Goal: Task Accomplishment & Management: Complete application form

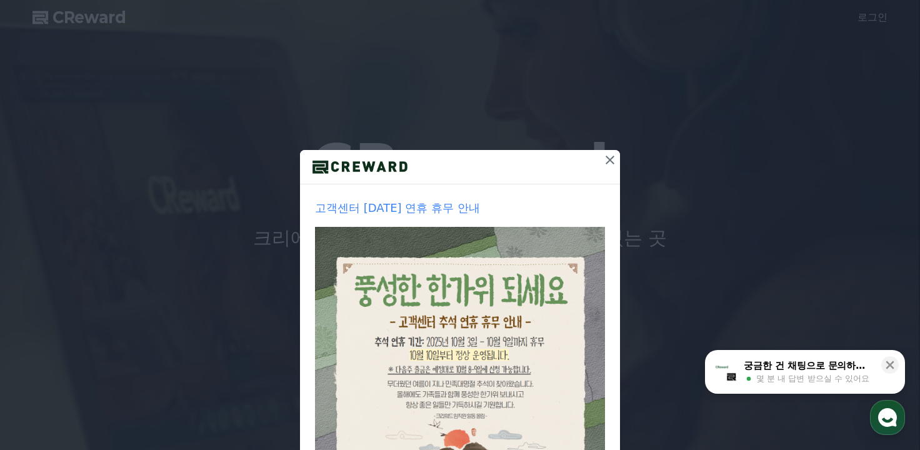
click at [602, 163] on icon at bounding box center [609, 159] width 15 height 15
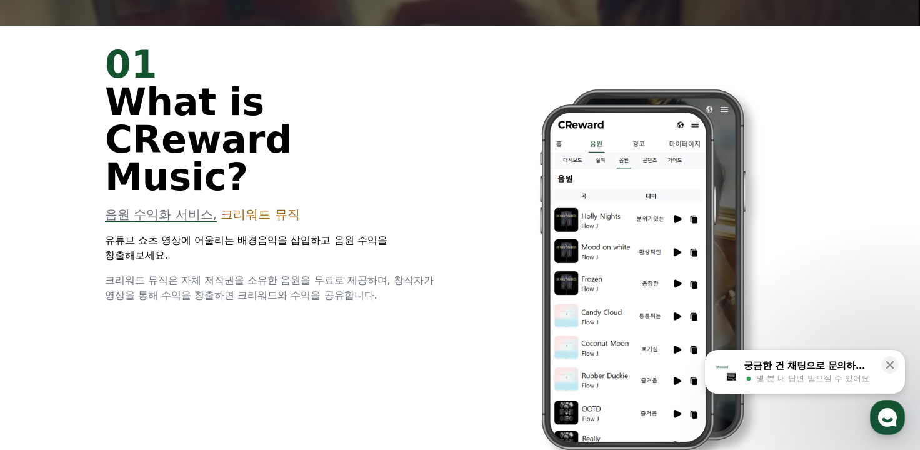
scroll to position [437, 0]
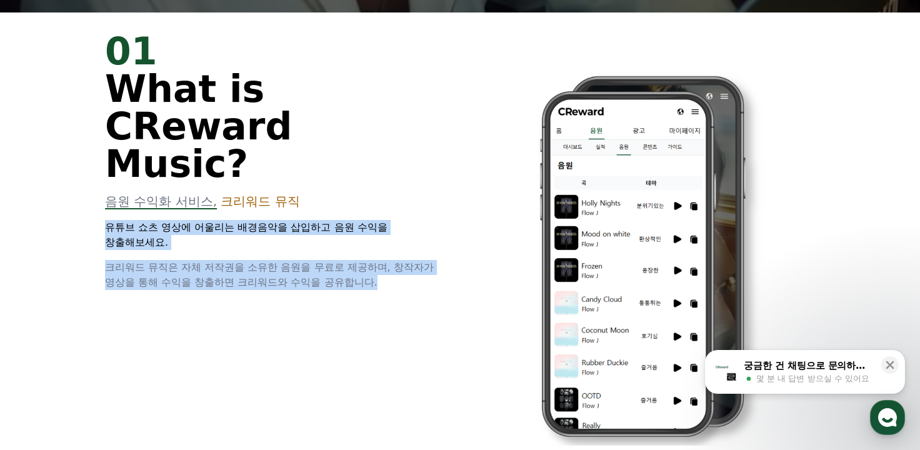
drag, startPoint x: 109, startPoint y: 189, endPoint x: 442, endPoint y: 251, distance: 338.5
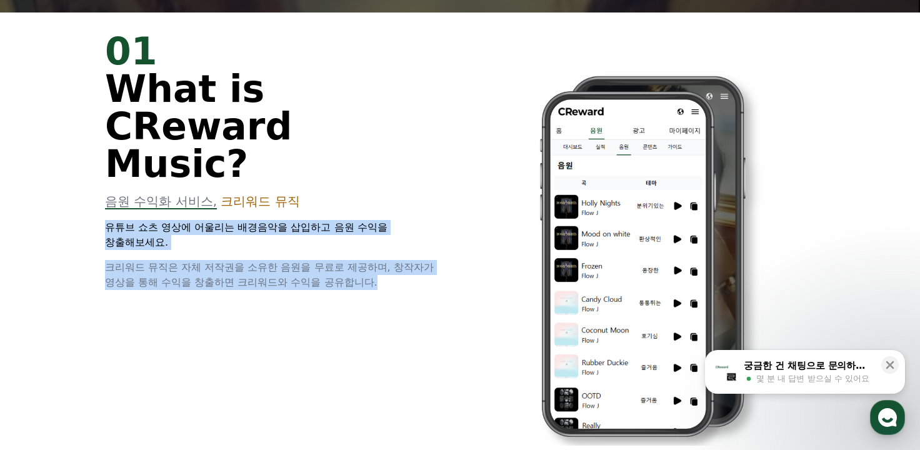
click at [442, 251] on div "01 What is CReward Music? 음원 수익화 서비스, 크리워드 뮤직 유튜브 쇼츠 영상에 어울리는 배경음악을 삽입하고 음원 수익을…" at bounding box center [275, 160] width 340 height 257
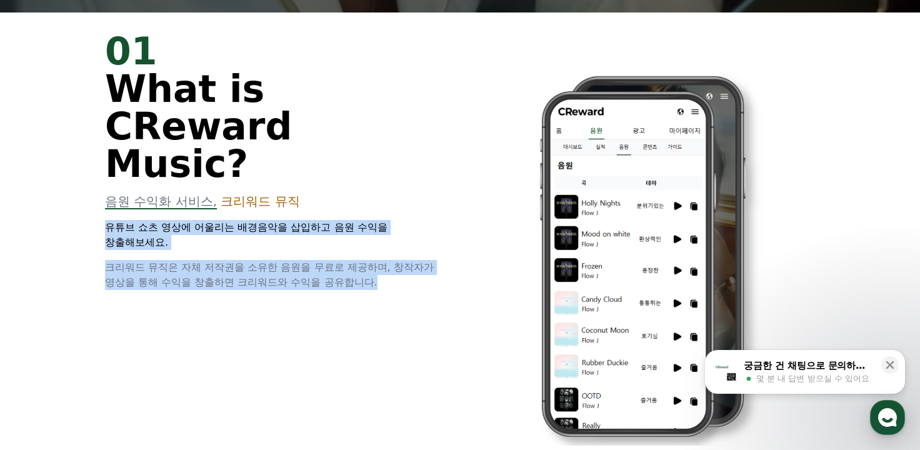
click at [442, 260] on p "크리워드 뮤직은 자체 저작권을 소유한 음원을 무료로 제공하며, 창작자가 영상을 통해 수익을 창출하면 크리워드와 수익을 공유합니다." at bounding box center [275, 275] width 340 height 30
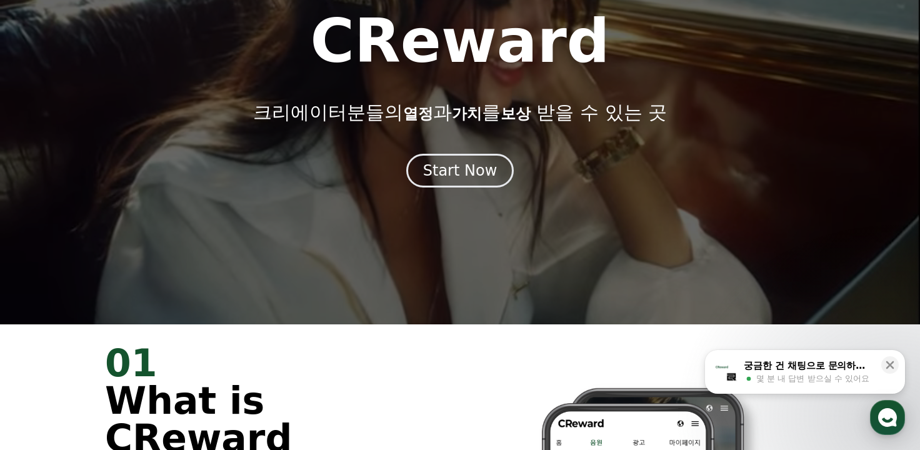
scroll to position [125, 0]
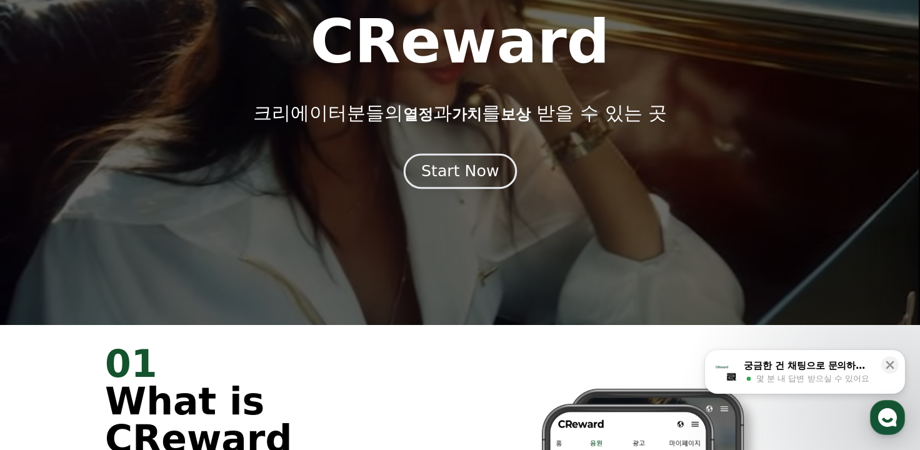
click at [484, 169] on div "Start Now" at bounding box center [459, 171] width 77 height 21
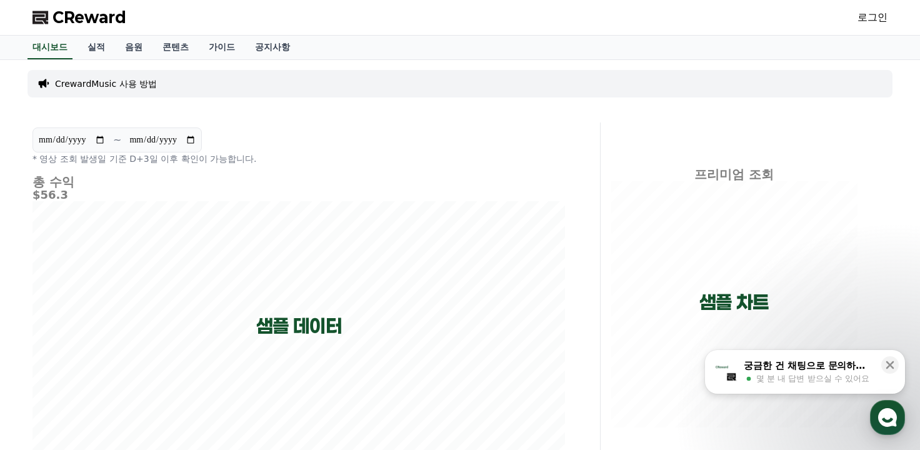
click at [877, 21] on link "로그인" at bounding box center [872, 17] width 30 height 15
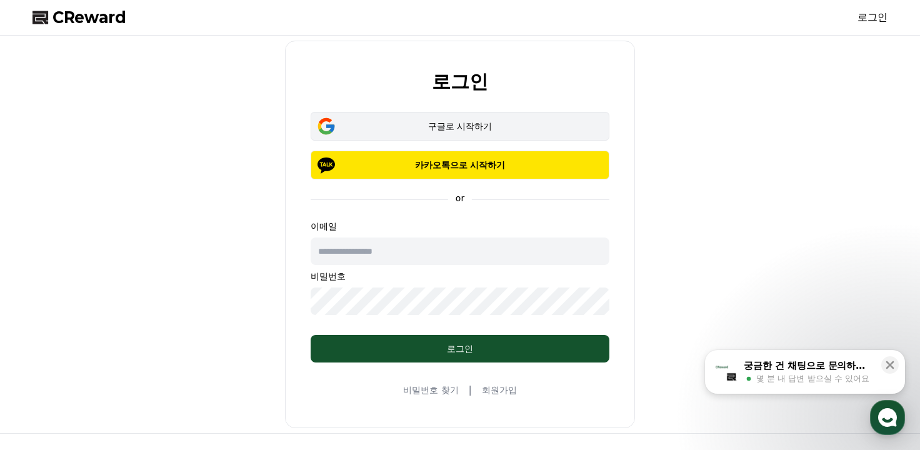
click at [500, 134] on button "구글로 시작하기" at bounding box center [459, 126] width 299 height 29
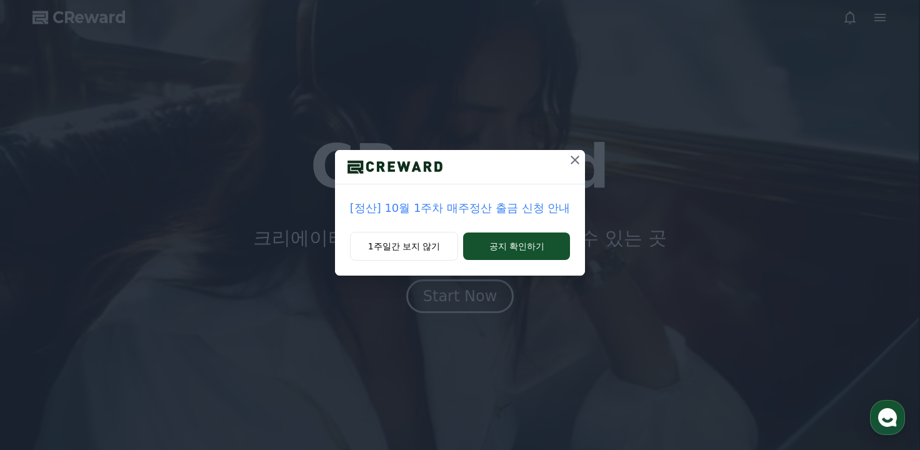
click at [570, 163] on icon at bounding box center [574, 160] width 9 height 9
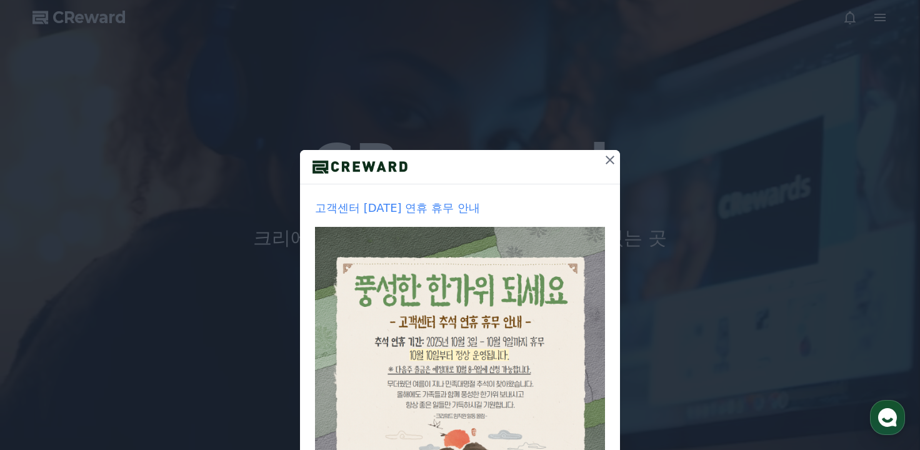
click at [605, 162] on icon at bounding box center [609, 160] width 9 height 9
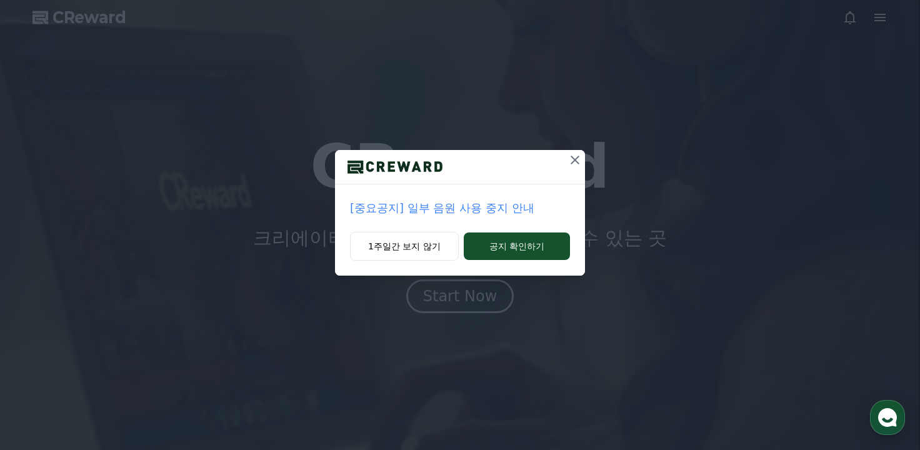
click at [578, 154] on icon at bounding box center [574, 159] width 15 height 15
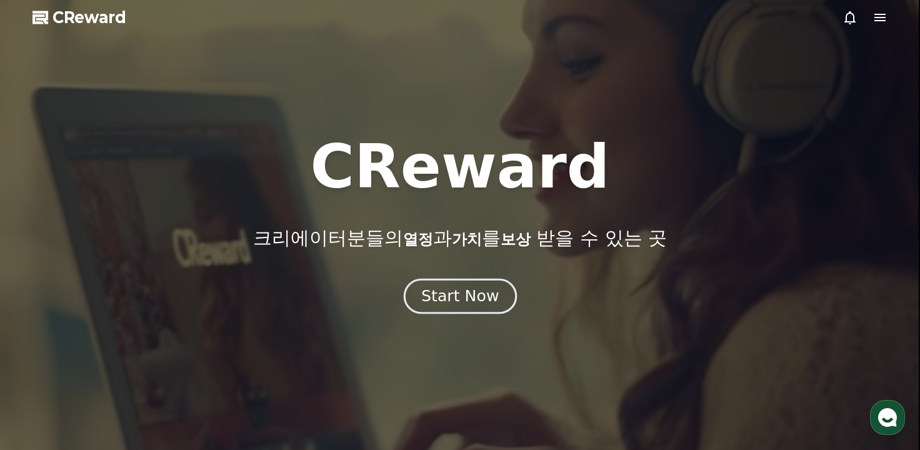
click at [489, 285] on div "Start Now" at bounding box center [459, 295] width 77 height 21
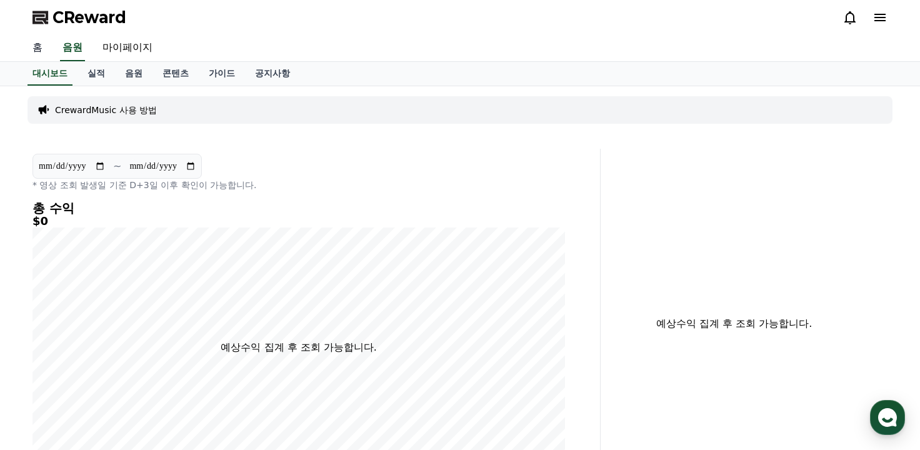
click at [35, 49] on link "홈" at bounding box center [37, 48] width 30 height 26
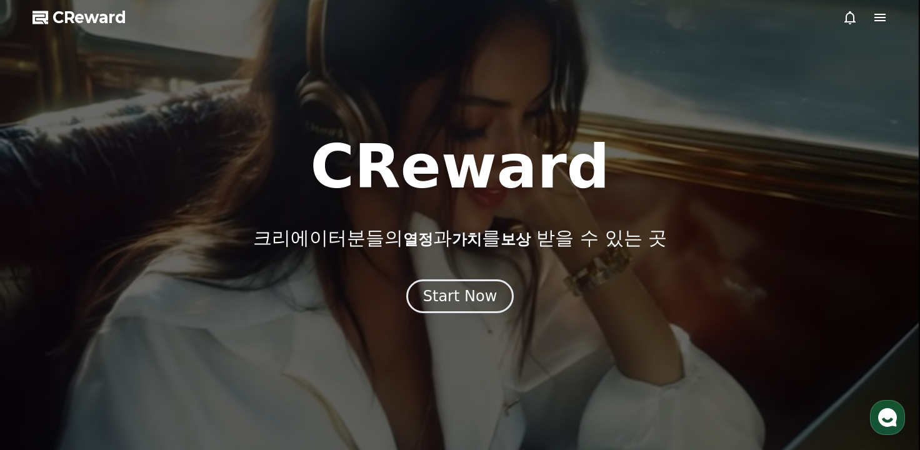
click at [875, 16] on icon at bounding box center [879, 17] width 15 height 15
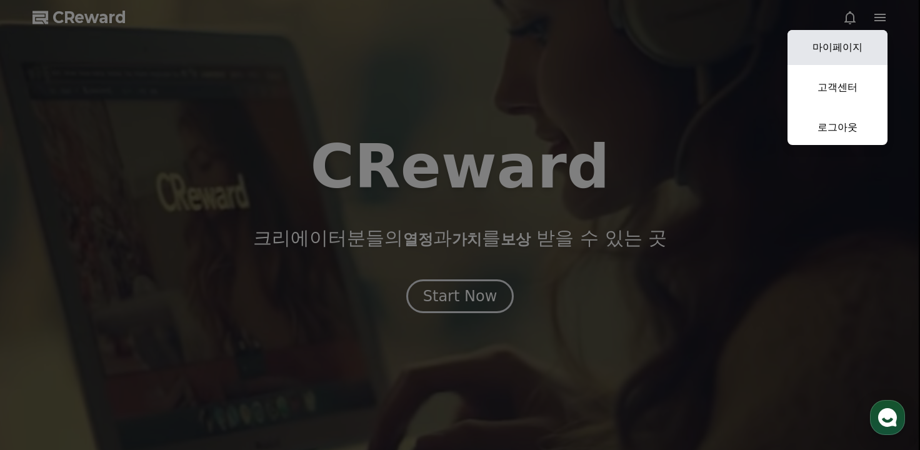
click at [852, 43] on link "마이페이지" at bounding box center [837, 47] width 100 height 35
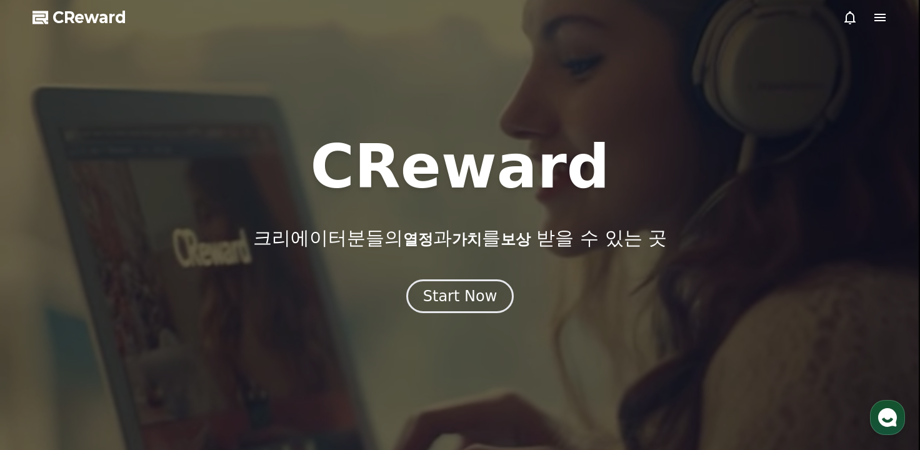
select select "**********"
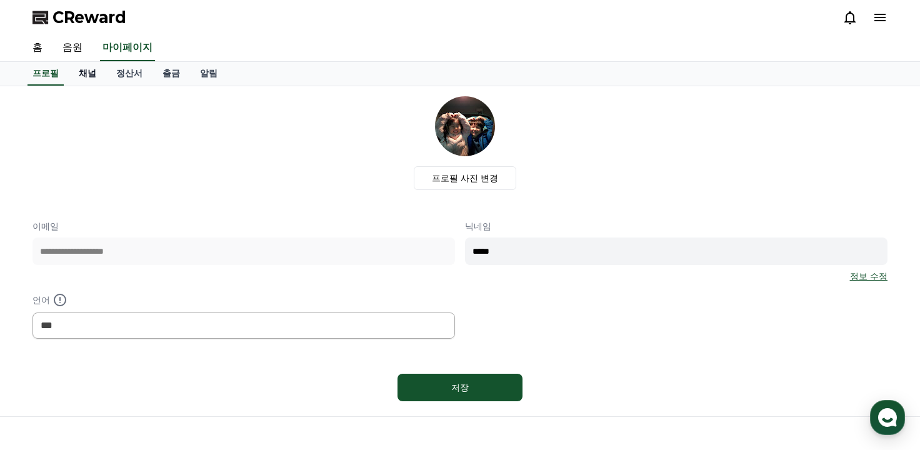
click at [89, 80] on link "채널" at bounding box center [87, 74] width 37 height 24
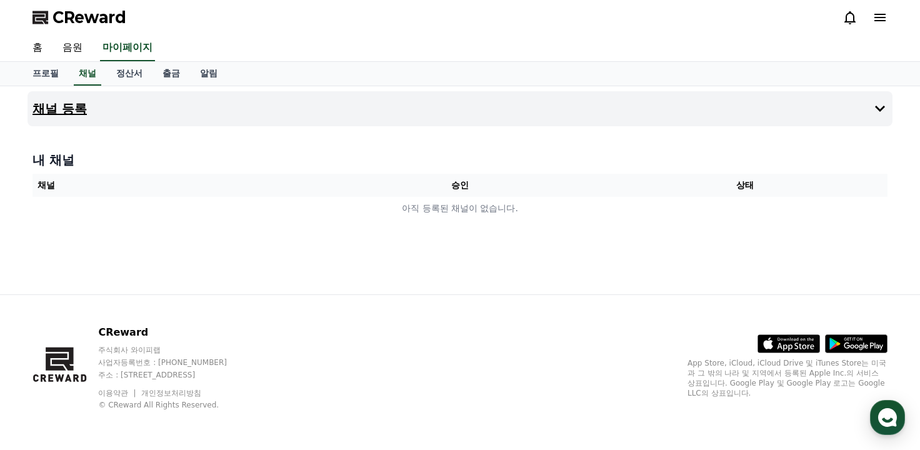
click at [151, 104] on button "채널 등록" at bounding box center [459, 108] width 865 height 35
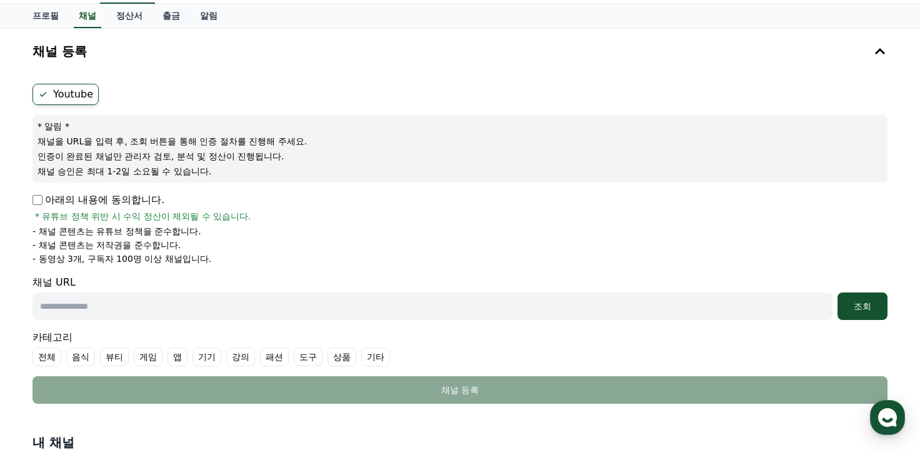
scroll to position [62, 0]
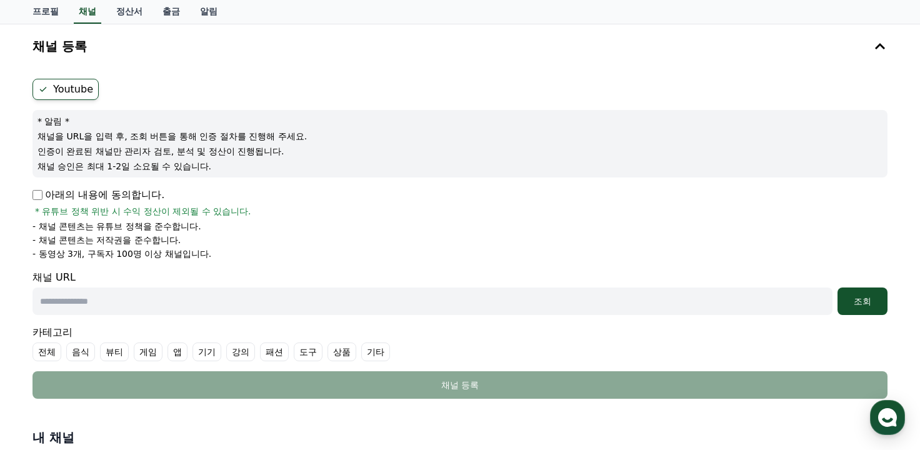
click at [139, 297] on input "text" at bounding box center [432, 300] width 800 height 27
paste input "**********"
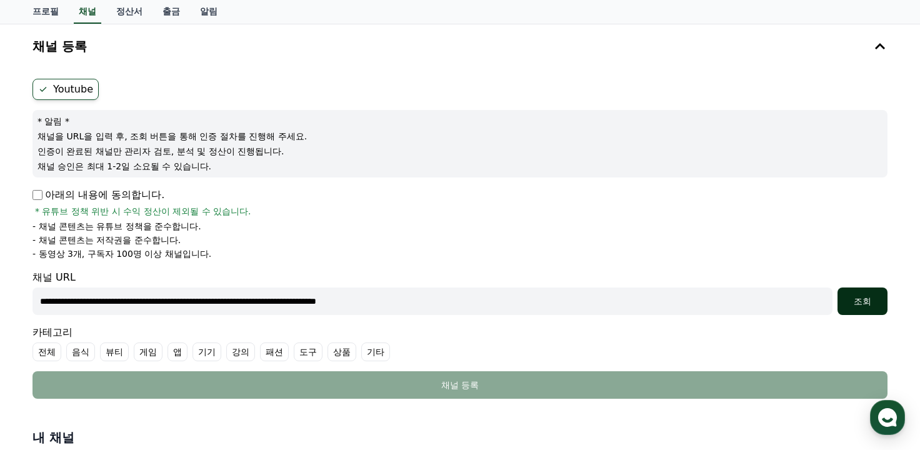
type input "**********"
click at [870, 301] on div "조회" at bounding box center [862, 301] width 40 height 12
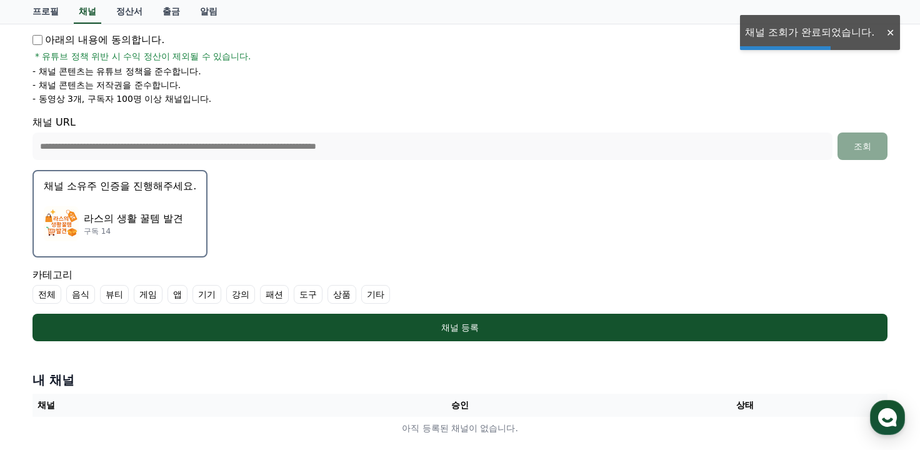
scroll to position [250, 0]
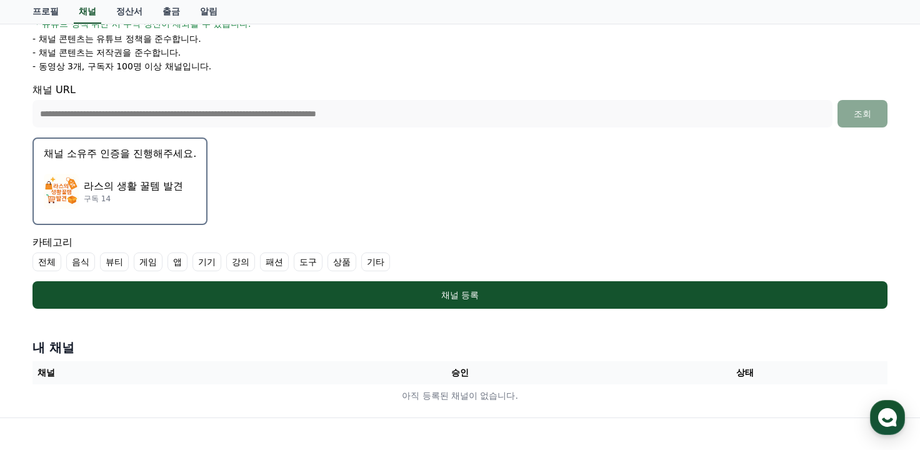
click at [340, 263] on label "상품" at bounding box center [341, 261] width 29 height 19
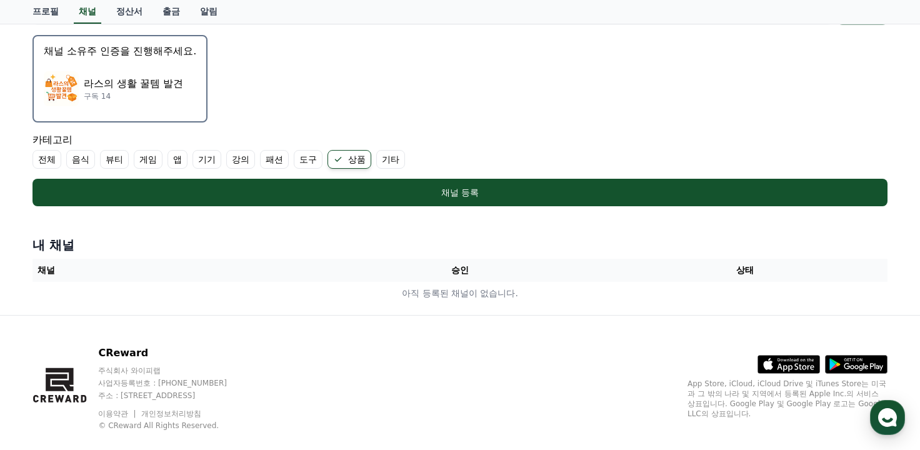
scroll to position [371, 0]
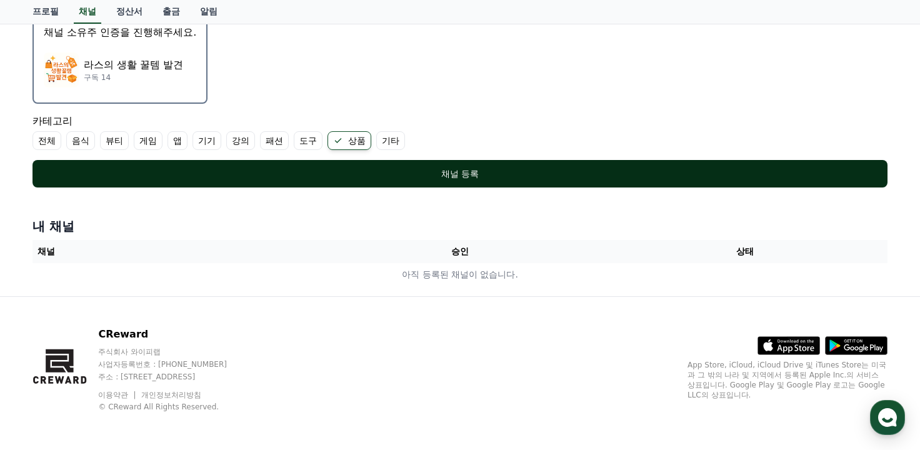
click at [485, 170] on div "채널 등록" at bounding box center [459, 173] width 805 height 12
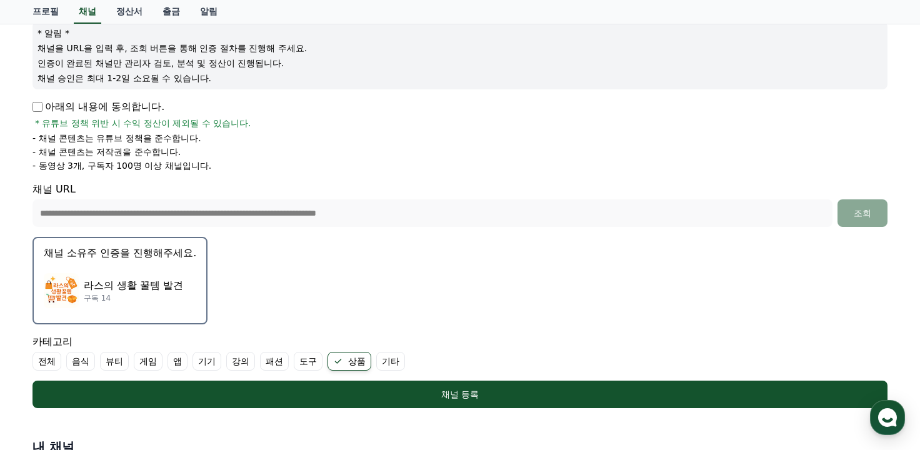
scroll to position [184, 0]
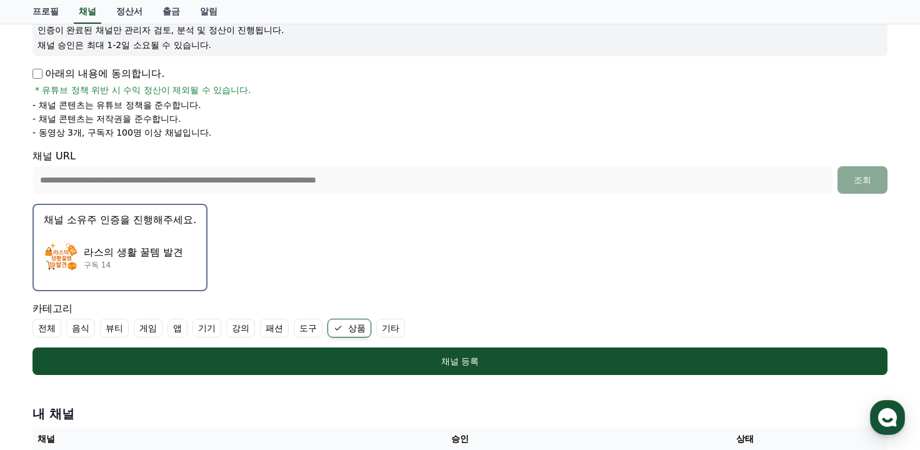
click at [135, 220] on p "채널 소유주 인증을 진행해주세요." at bounding box center [120, 219] width 152 height 15
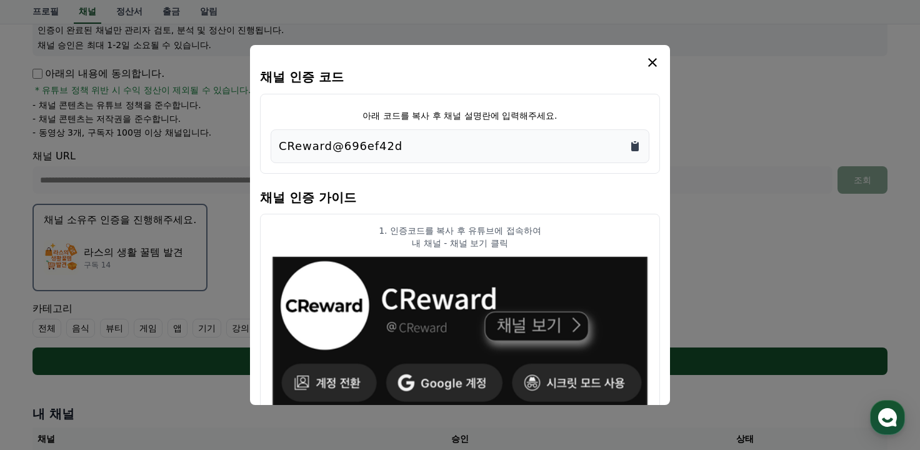
click at [635, 148] on icon "Copy to clipboard" at bounding box center [634, 146] width 7 height 9
click at [657, 64] on icon "modal" at bounding box center [652, 62] width 15 height 15
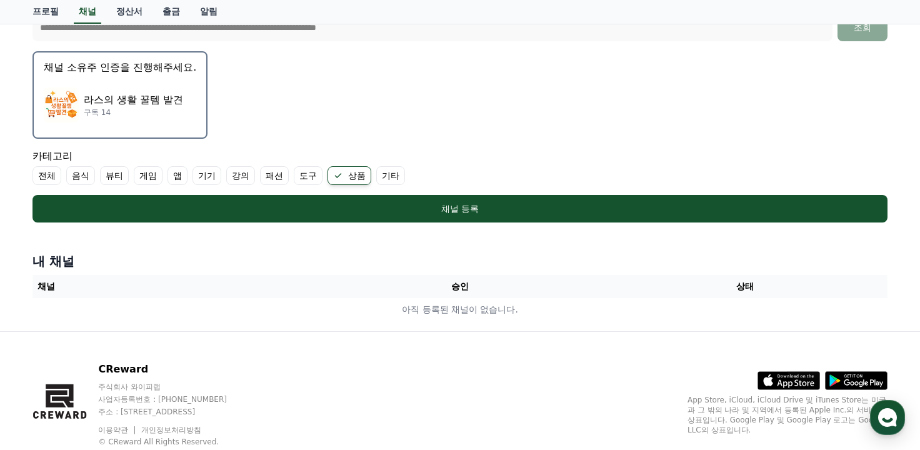
scroll to position [371, 0]
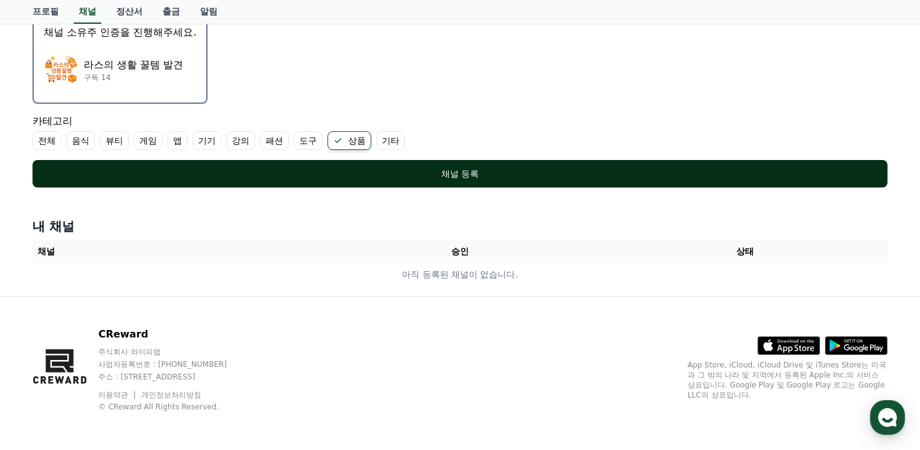
click at [492, 177] on div "채널 등록" at bounding box center [459, 173] width 805 height 12
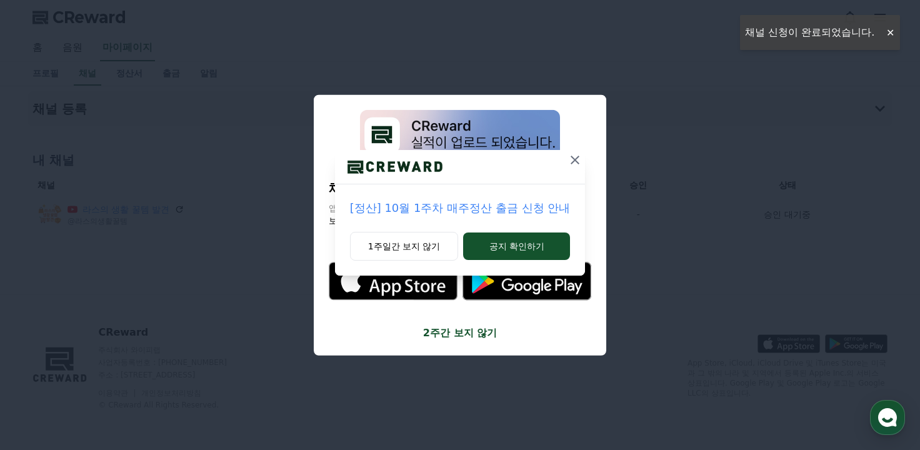
click at [572, 162] on icon at bounding box center [574, 160] width 9 height 9
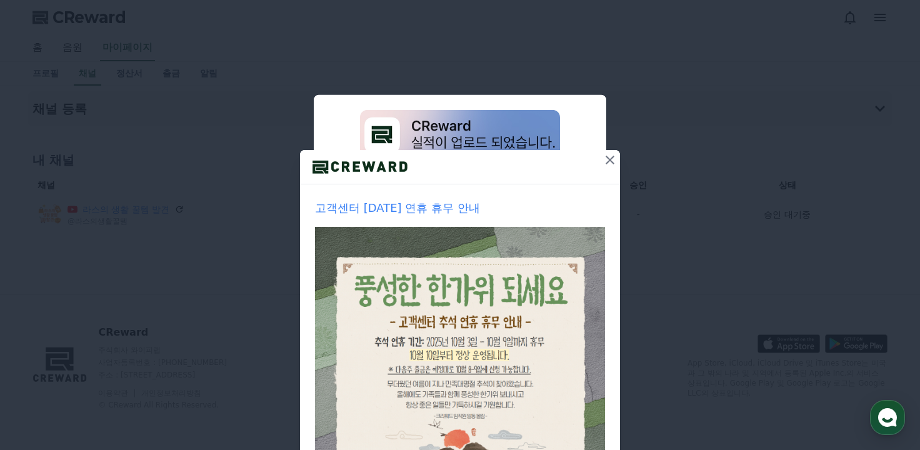
click at [605, 159] on icon at bounding box center [609, 160] width 9 height 9
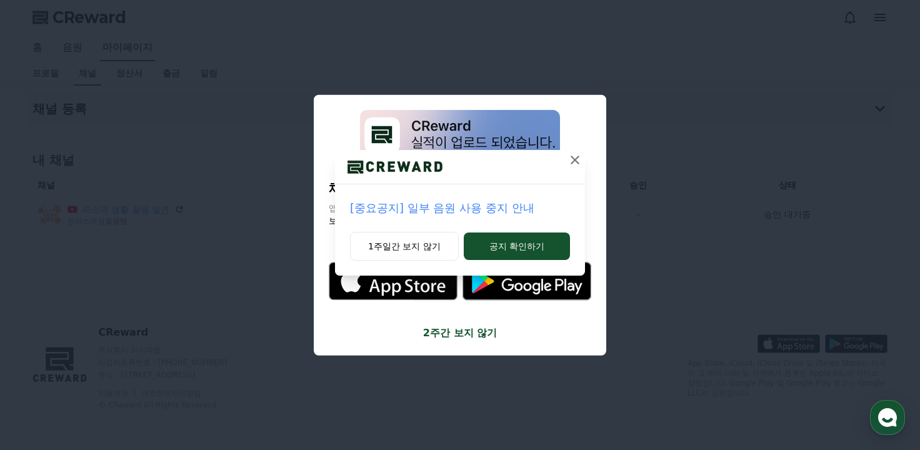
click at [576, 159] on icon at bounding box center [574, 159] width 15 height 15
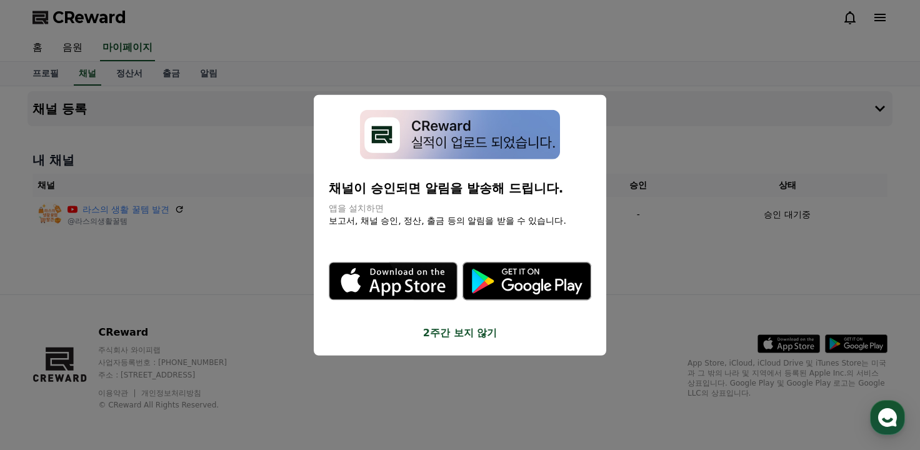
click at [710, 261] on button "close modal" at bounding box center [460, 225] width 920 height 450
